Goal: Find specific page/section: Find specific page/section

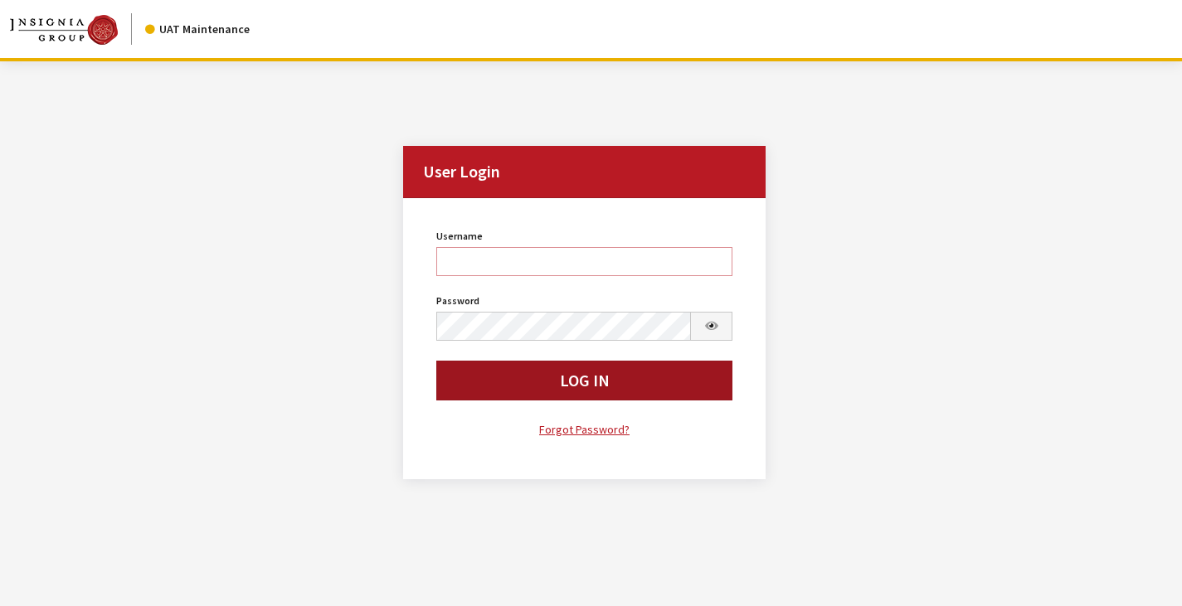
type input "mhossain"
click at [498, 380] on button "Log In" at bounding box center [584, 381] width 297 height 40
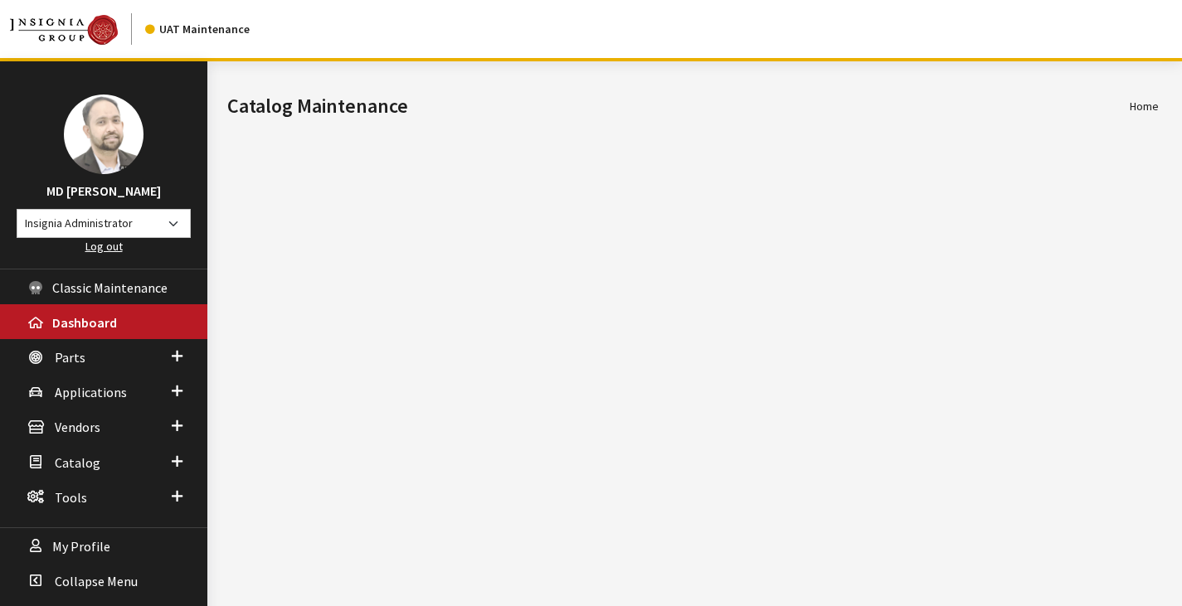
scroll to position [61, 0]
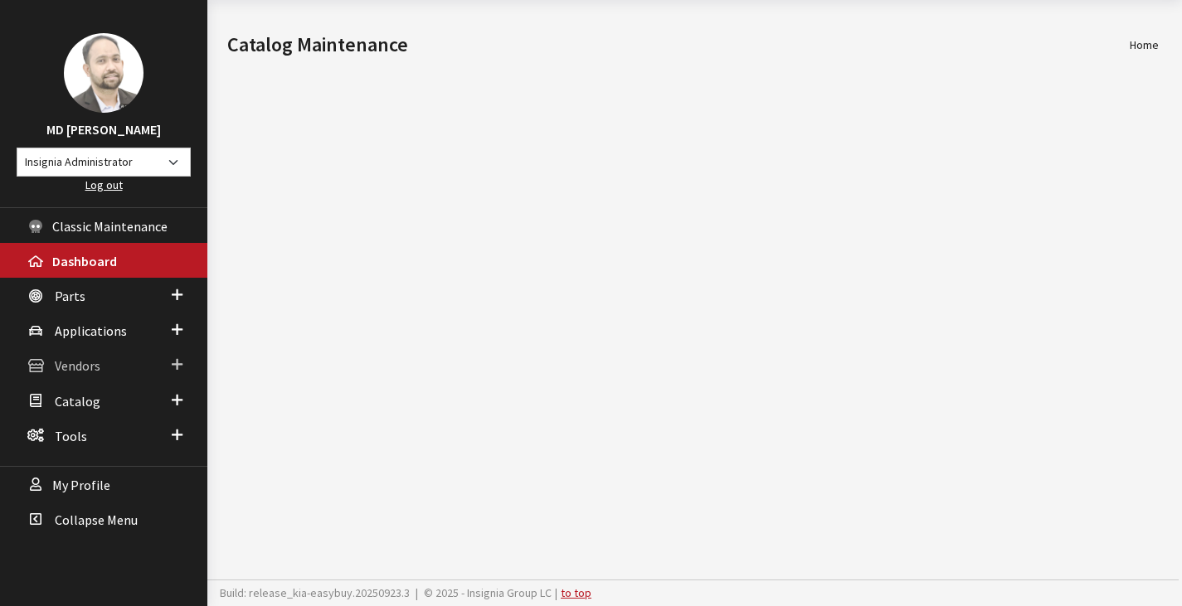
click at [76, 365] on span "Vendors" at bounding box center [78, 366] width 46 height 17
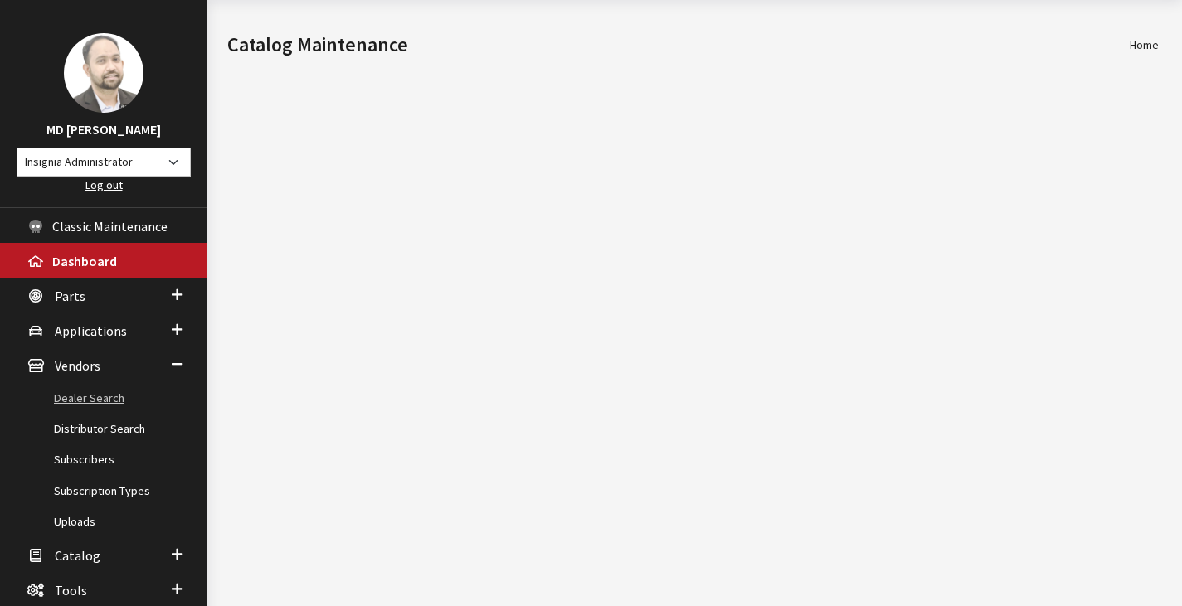
click at [97, 396] on link "Dealer Search" at bounding box center [103, 398] width 207 height 31
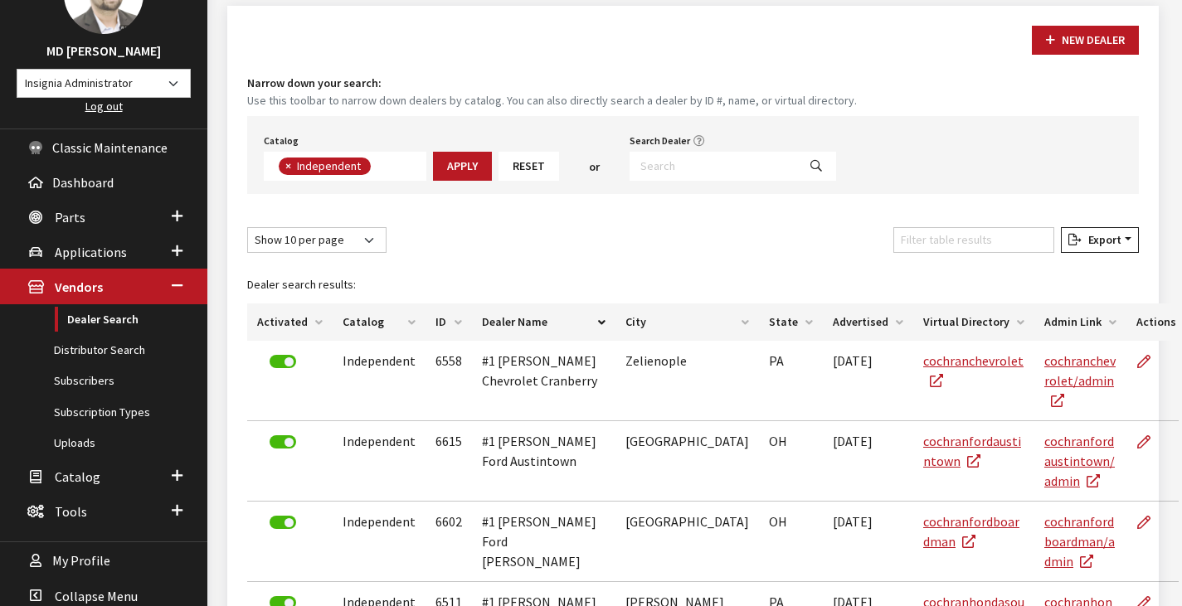
scroll to position [141, 0]
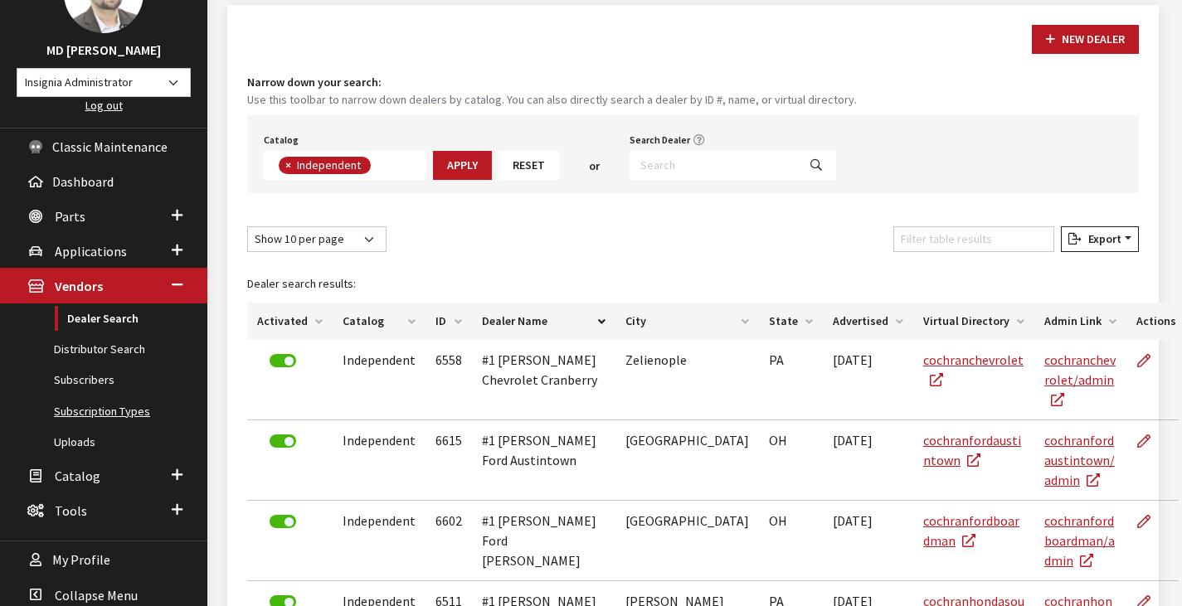
click at [103, 407] on link "Subscription Types" at bounding box center [103, 411] width 207 height 31
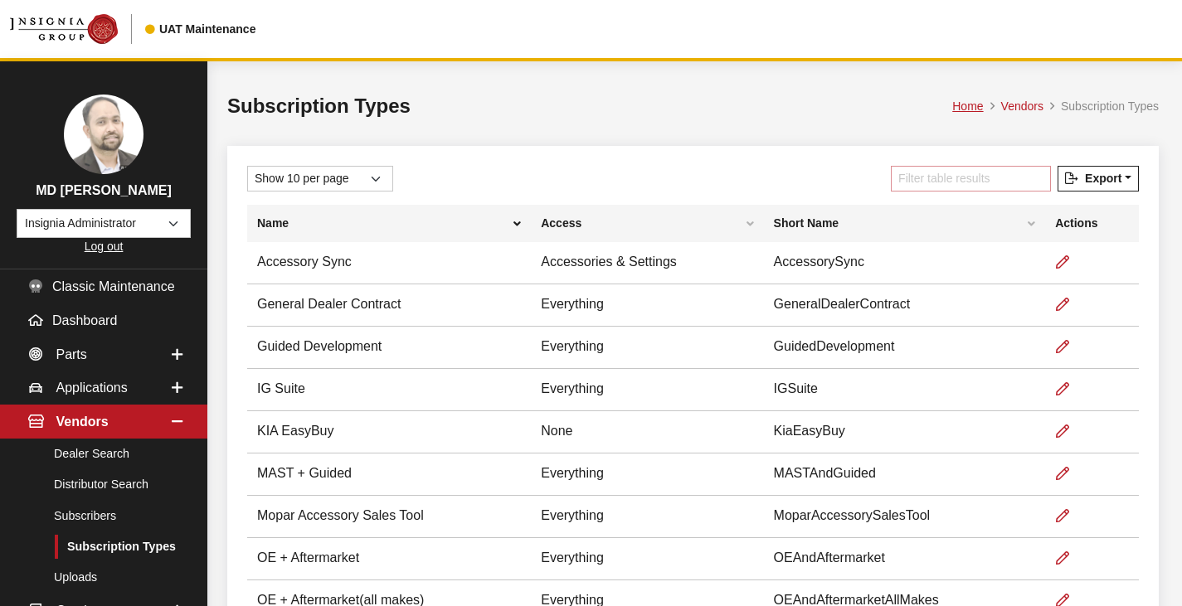
click at [948, 172] on input "Filter table results" at bounding box center [971, 179] width 160 height 26
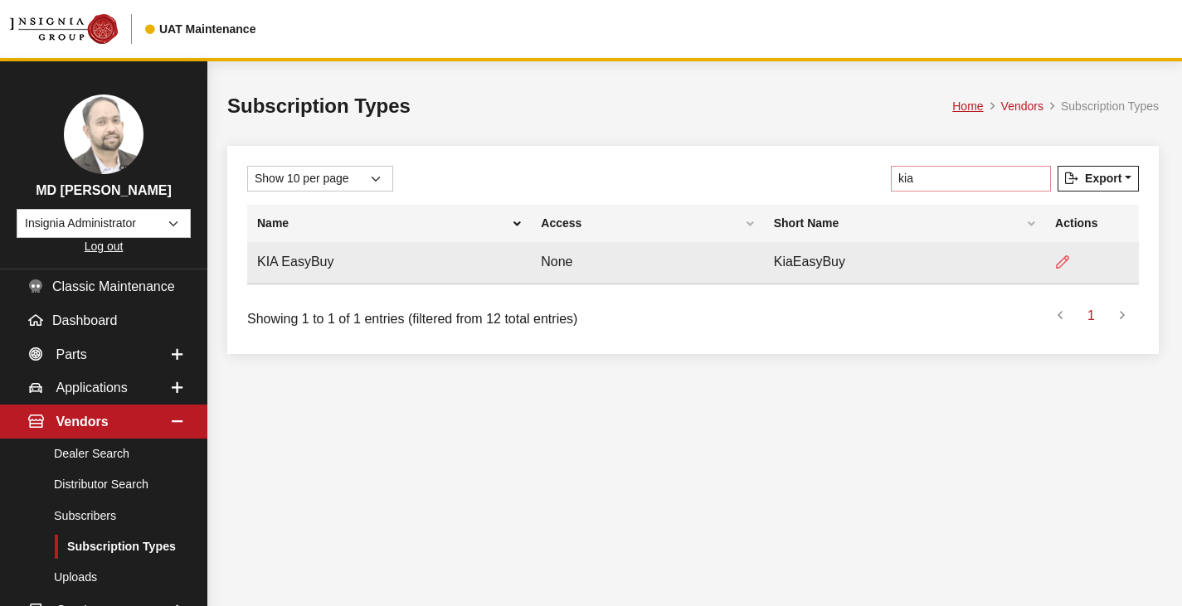
type input "kia"
click at [1057, 258] on icon at bounding box center [1062, 262] width 13 height 13
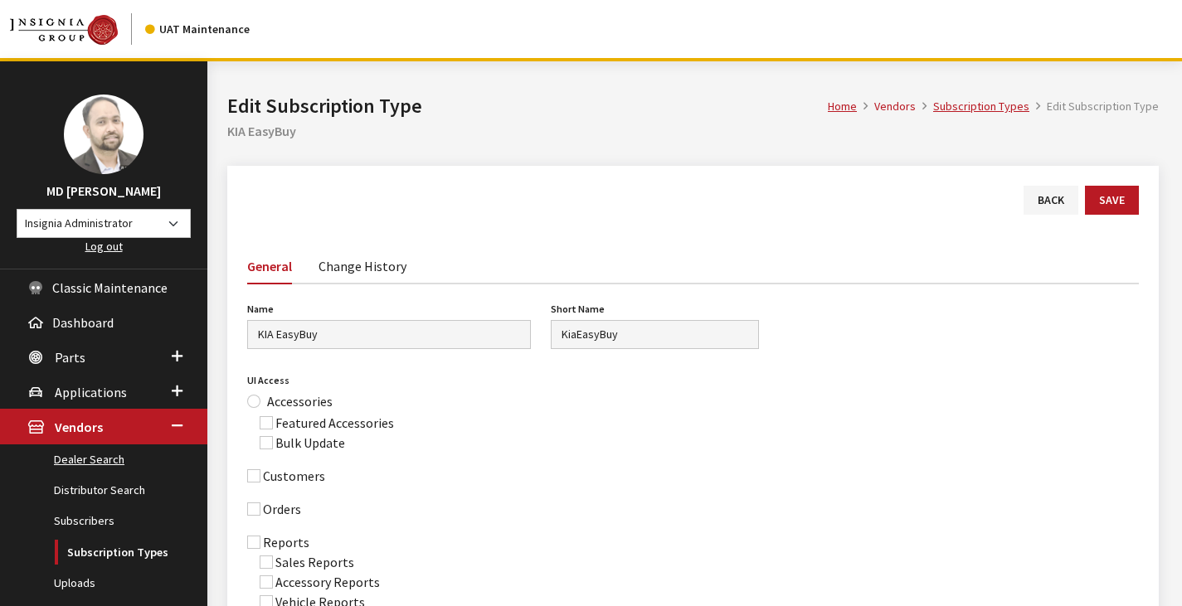
click at [112, 452] on link "Dealer Search" at bounding box center [103, 459] width 207 height 31
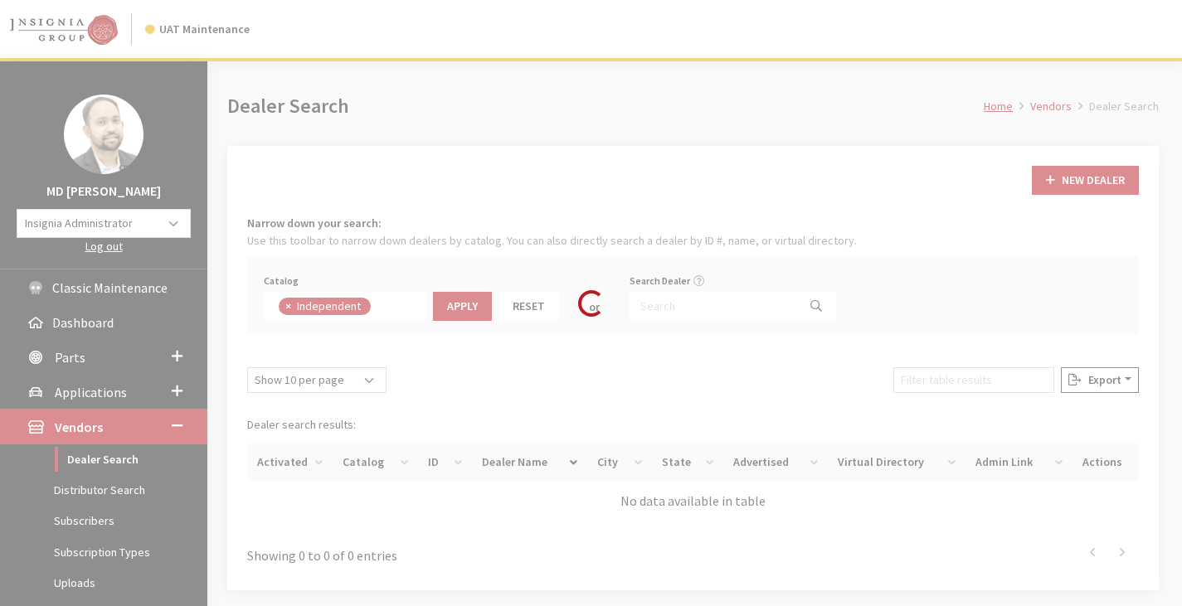
scroll to position [121, 0]
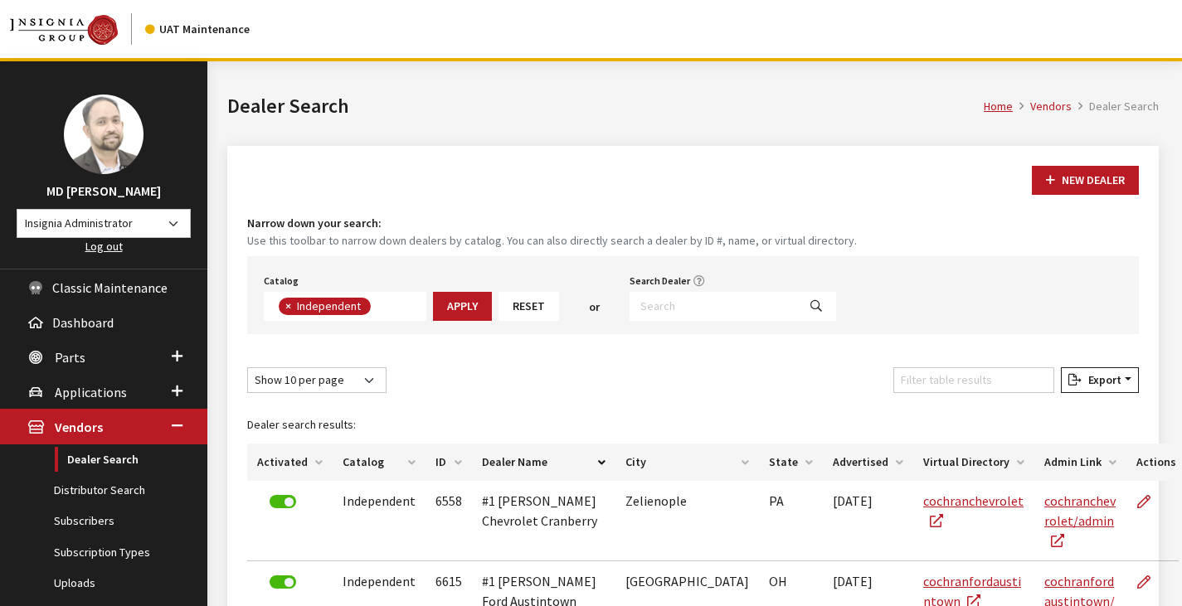
click at [644, 306] on input "Search Dealer" at bounding box center [712, 306] width 167 height 29
paste input "WI006"
type input "WI006"
select select
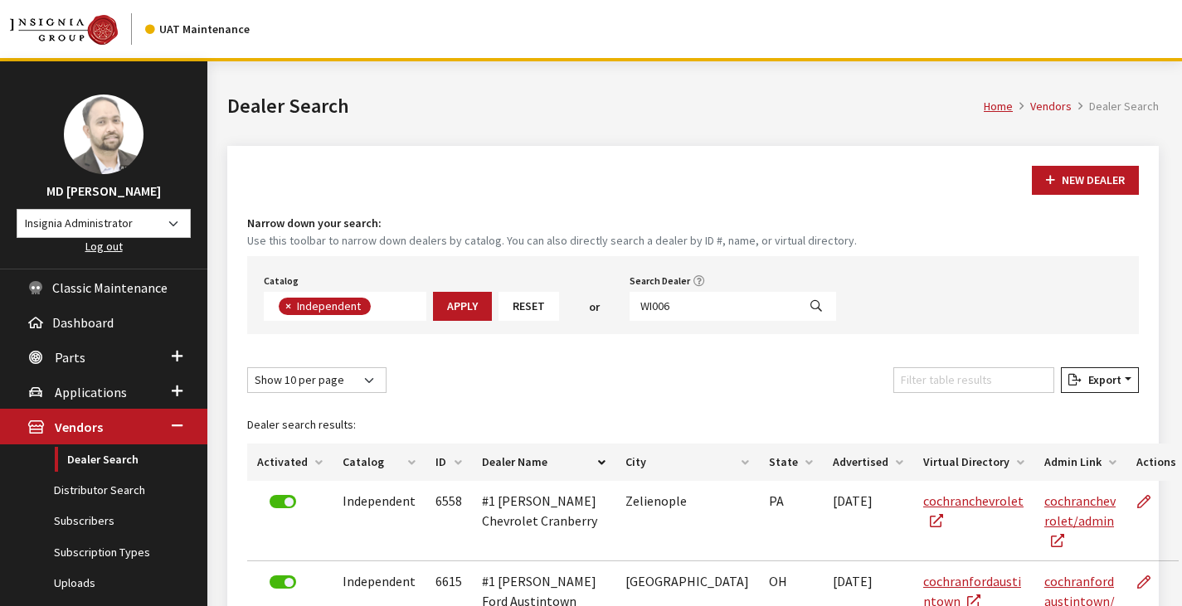
scroll to position [173, 0]
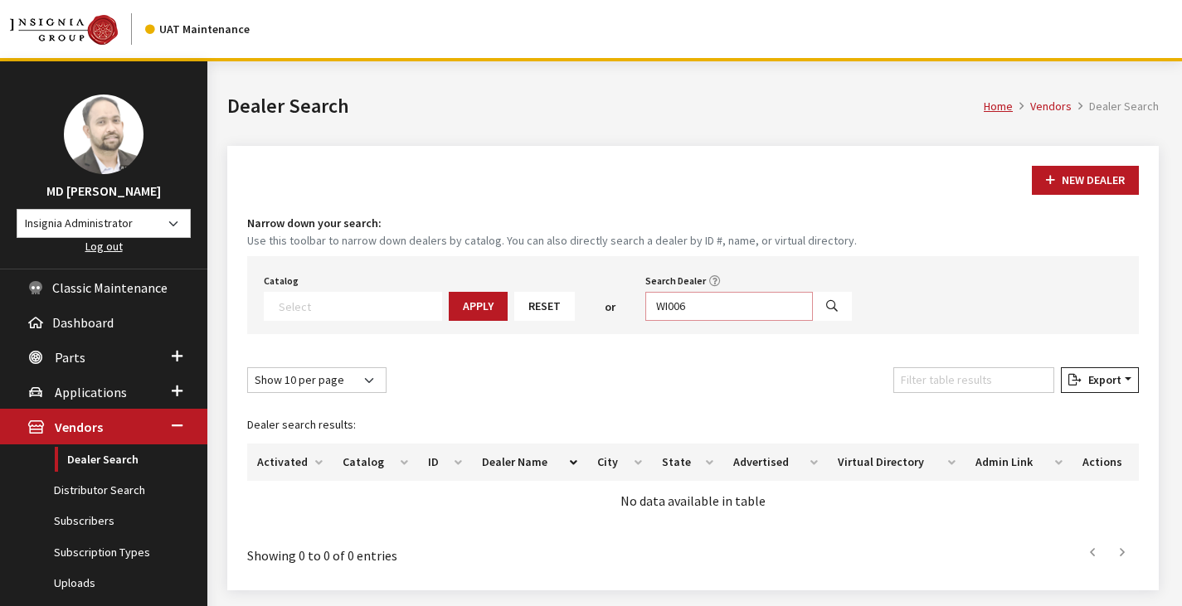
drag, startPoint x: 683, startPoint y: 307, endPoint x: 628, endPoint y: 316, distance: 56.3
click at [645, 316] on input "WI006" at bounding box center [728, 306] width 167 height 29
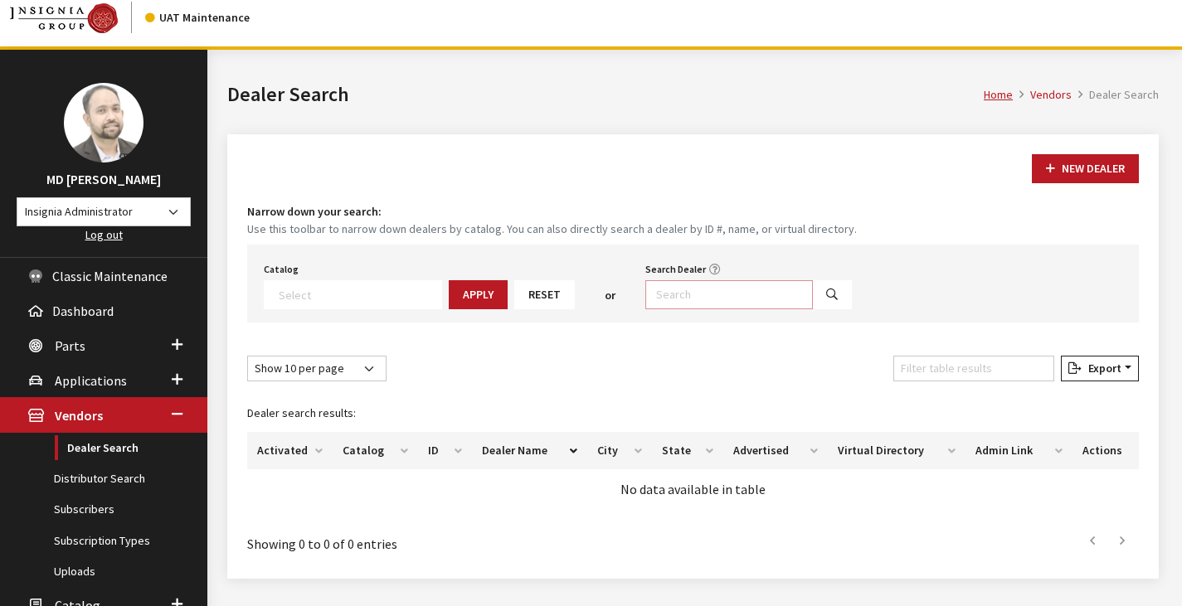
scroll to position [12, 0]
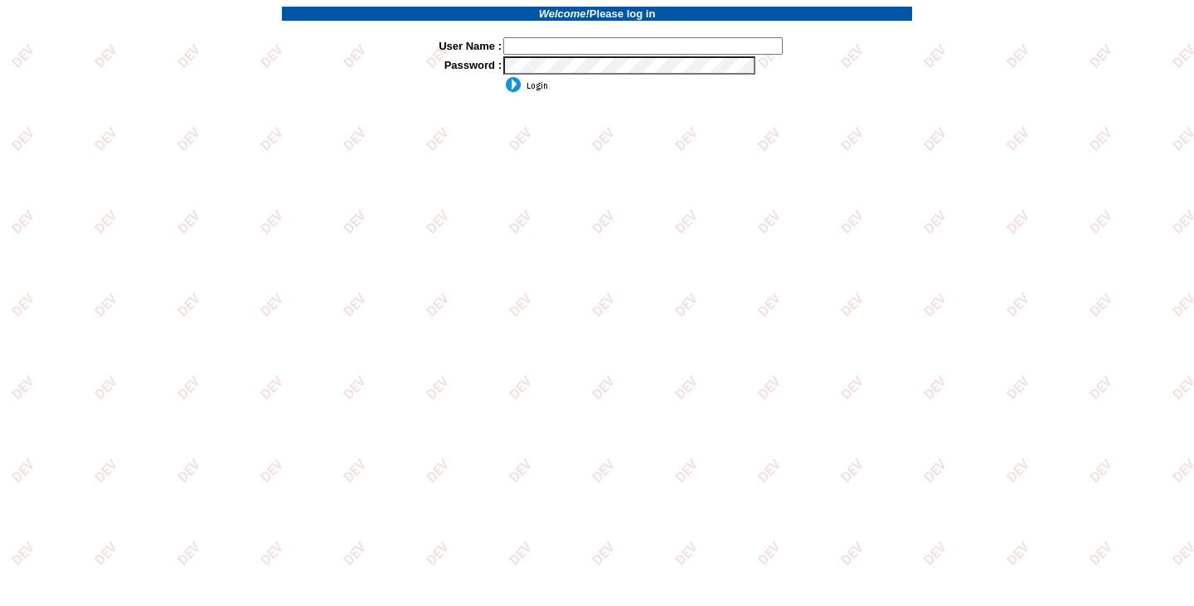
click at [537, 43] on input "text" at bounding box center [642, 45] width 279 height 17
type input "mhossain"
click at [533, 85] on input "image" at bounding box center [525, 84] width 45 height 17
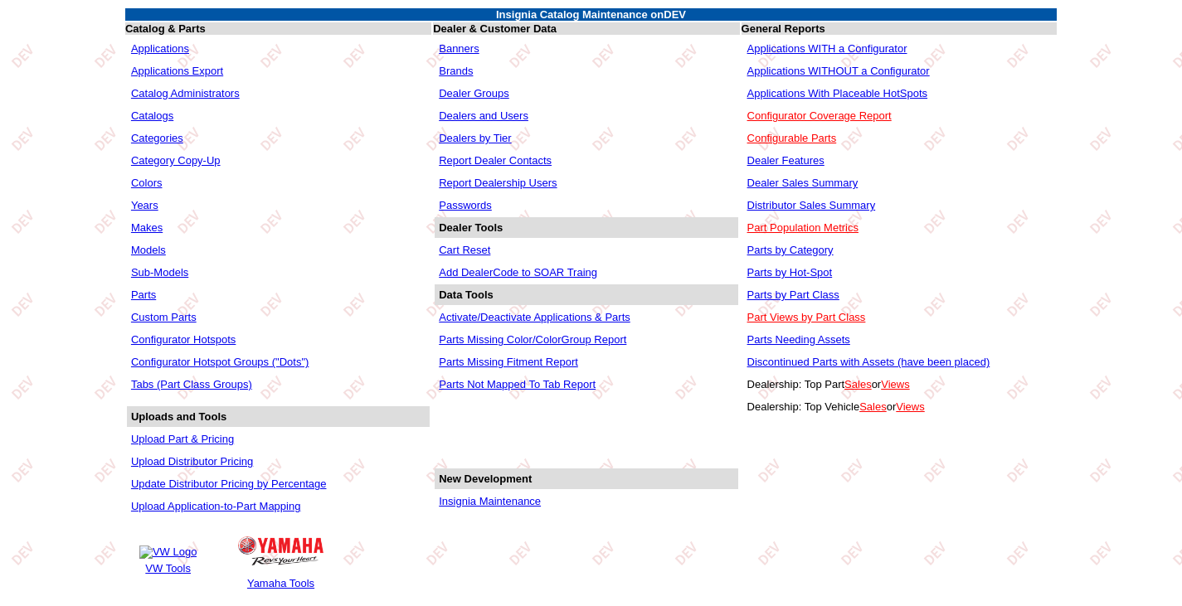
click at [505, 507] on link "Insignia Maintenance" at bounding box center [490, 501] width 102 height 12
